Goal: Information Seeking & Learning: Find specific page/section

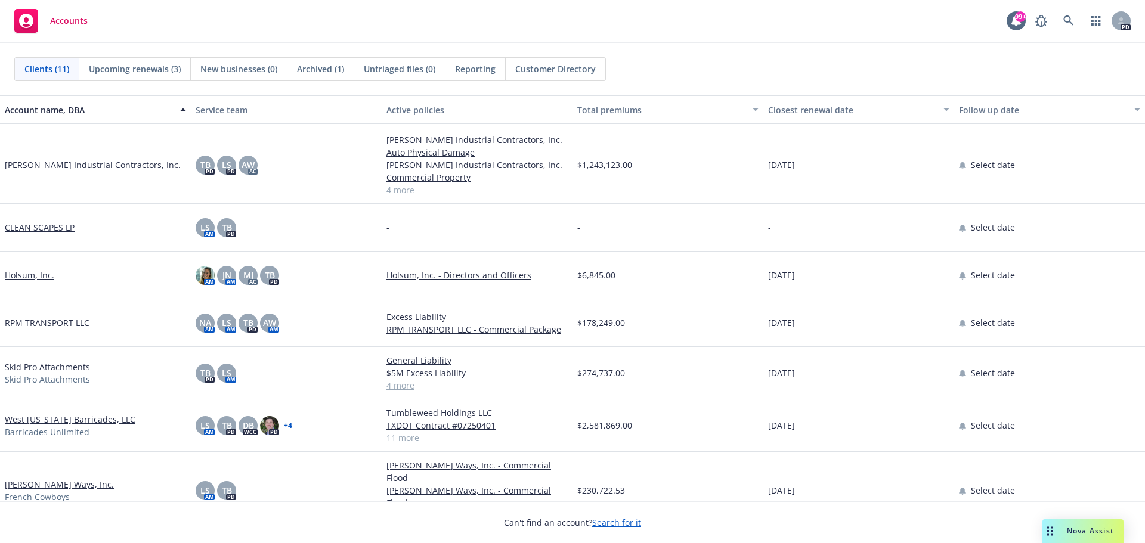
scroll to position [196, 0]
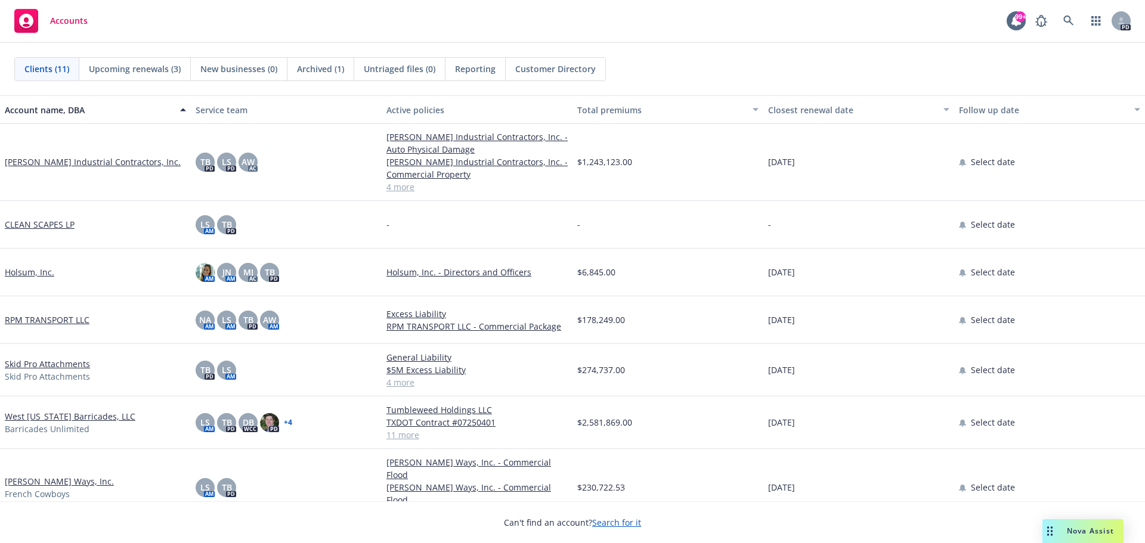
click at [49, 475] on link "[PERSON_NAME] Ways, Inc." at bounding box center [59, 481] width 109 height 13
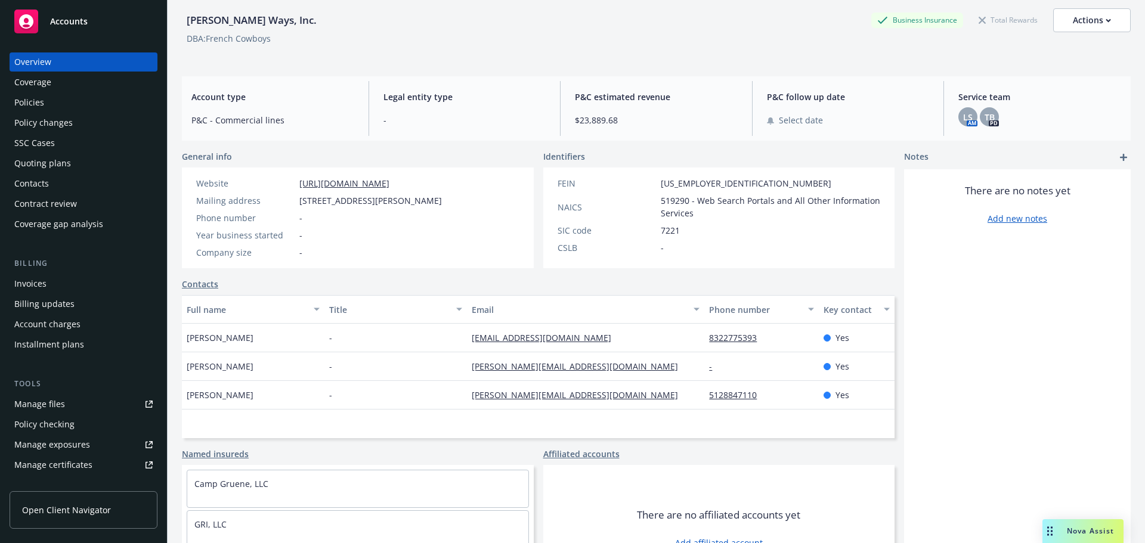
scroll to position [98, 0]
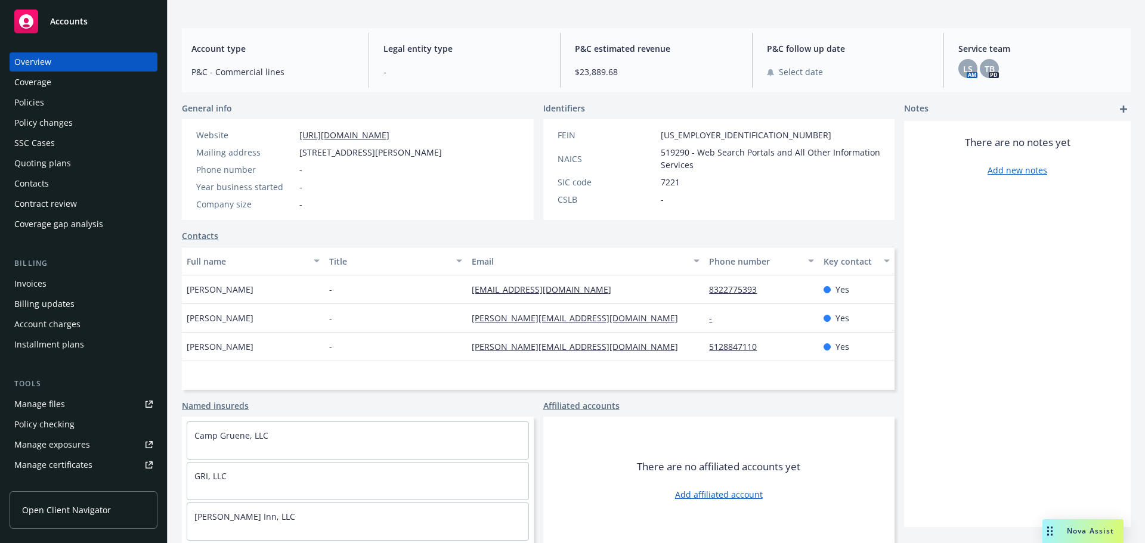
click at [28, 110] on div "Policies" at bounding box center [29, 102] width 30 height 19
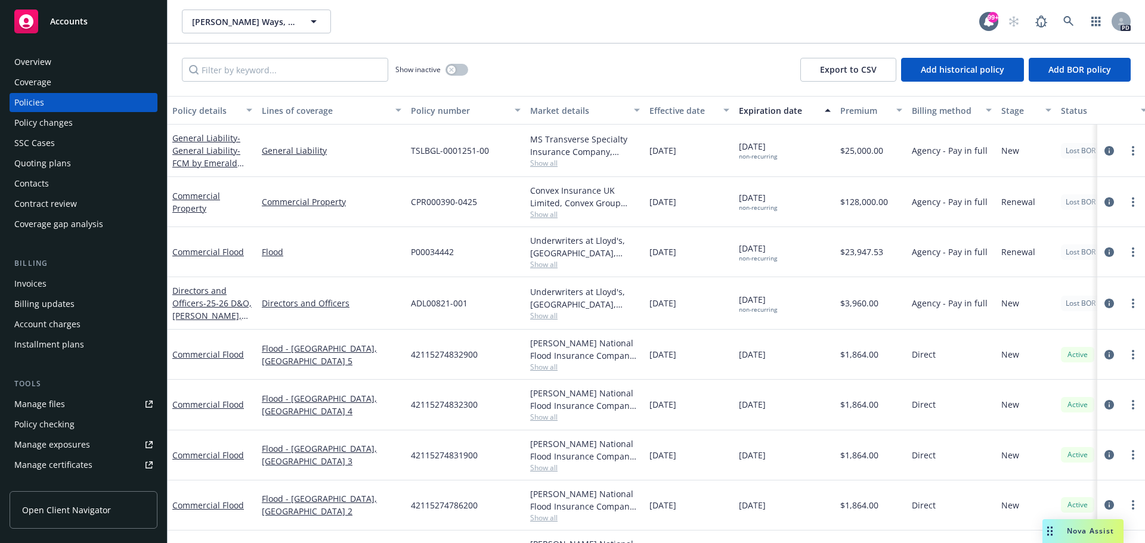
click at [61, 24] on span "Accounts" at bounding box center [69, 22] width 38 height 10
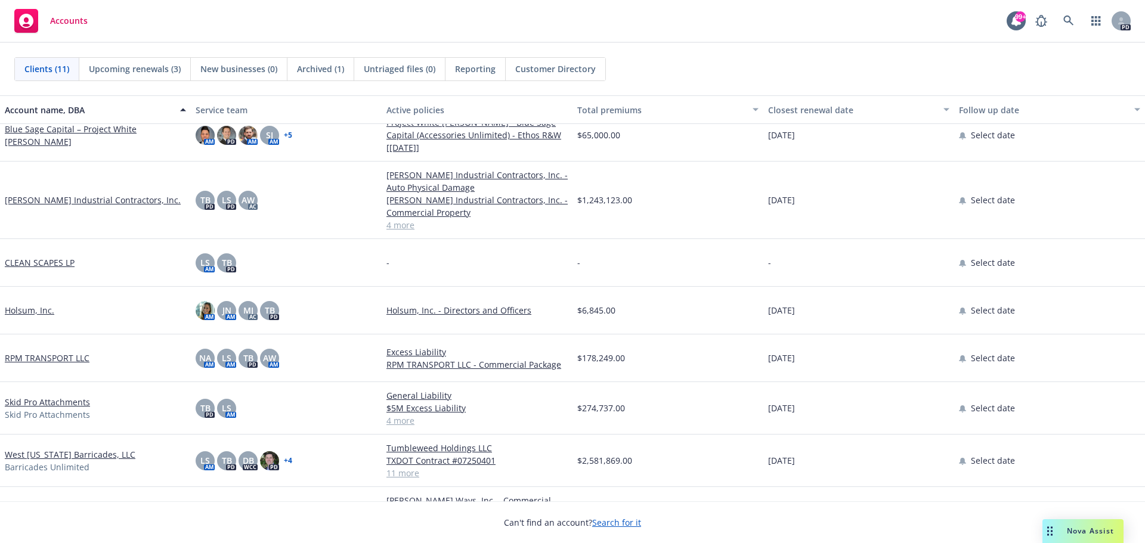
scroll to position [179, 0]
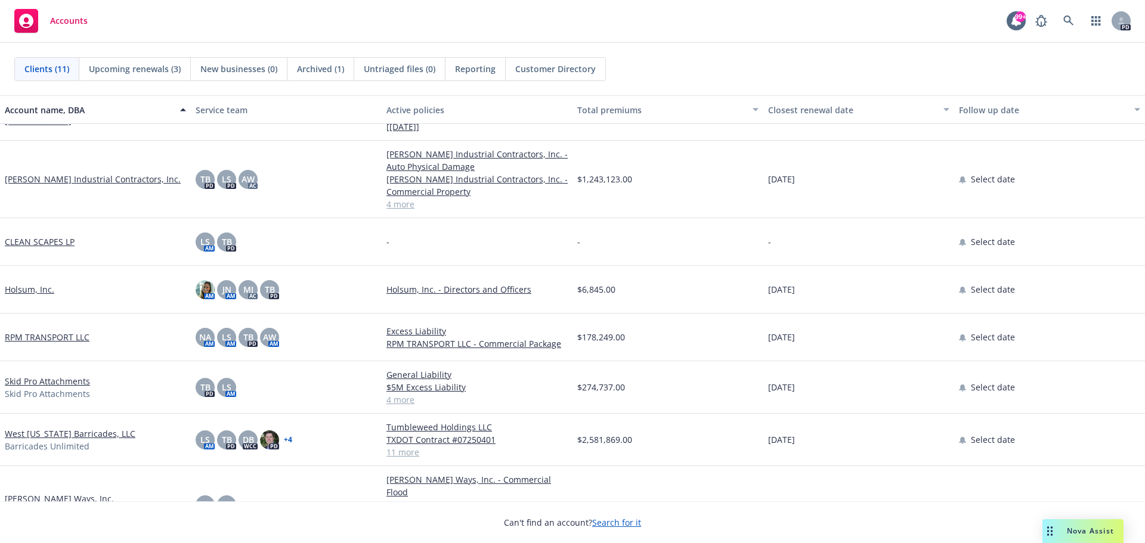
click at [91, 431] on link "West [US_STATE] Barricades, LLC" at bounding box center [70, 434] width 131 height 13
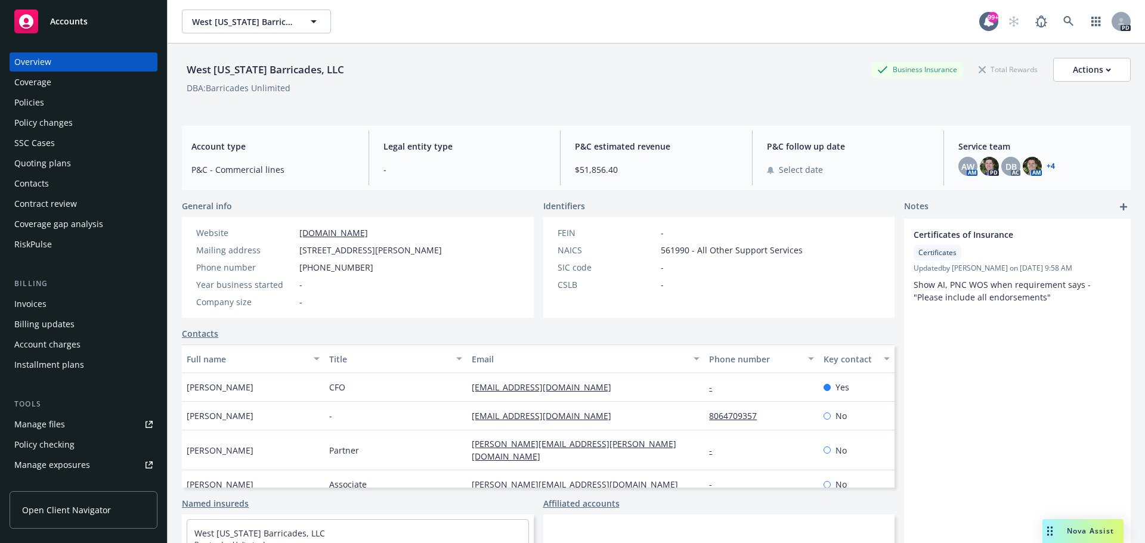
click at [52, 98] on div "Policies" at bounding box center [83, 102] width 138 height 19
